Goal: Information Seeking & Learning: Learn about a topic

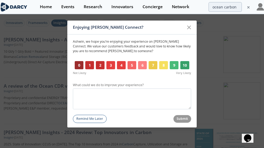
drag, startPoint x: 189, startPoint y: 28, endPoint x: 0, endPoint y: 27, distance: 188.8
click at [189, 28] on icon at bounding box center [189, 27] width 6 height 6
